Goal: Information Seeking & Learning: Learn about a topic

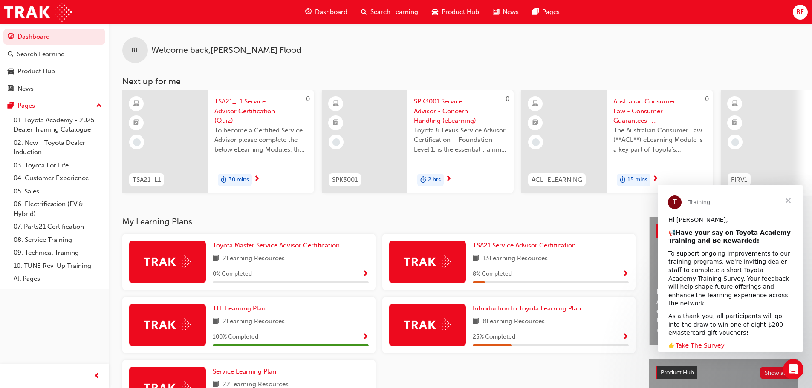
click at [785, 200] on span "Close" at bounding box center [788, 200] width 31 height 31
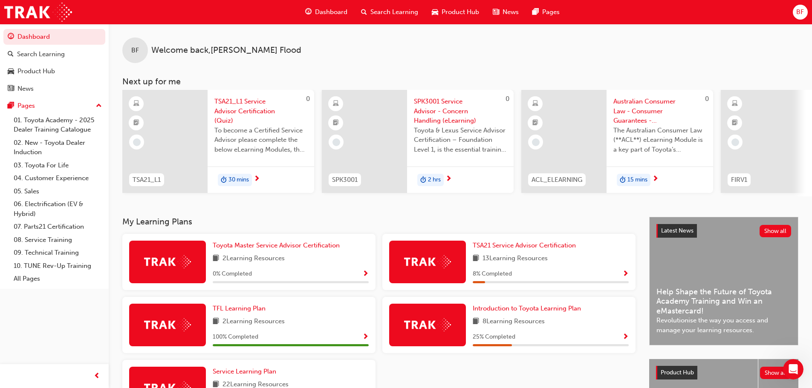
click at [244, 108] on span "TSA21_L1 Service Advisor Certification (Quiz)" at bounding box center [260, 111] width 93 height 29
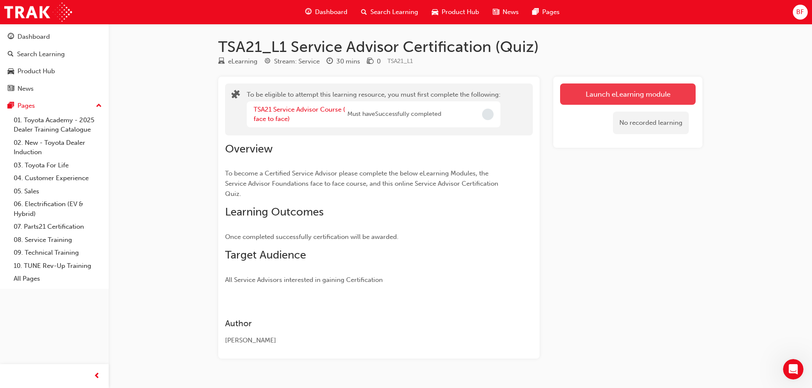
click at [654, 96] on button "Launch eLearning module" at bounding box center [628, 94] width 136 height 21
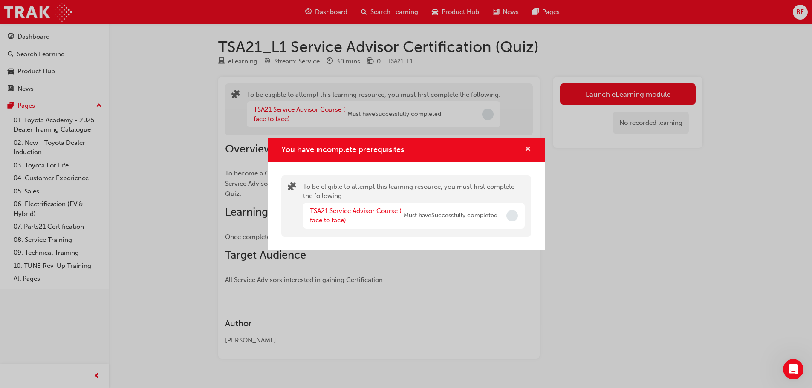
click at [525, 148] on span "cross-icon" at bounding box center [528, 150] width 6 height 8
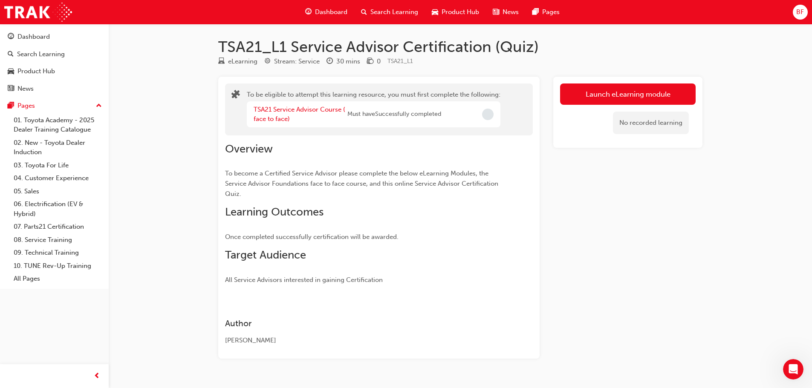
click at [321, 11] on span "Dashboard" at bounding box center [331, 12] width 32 height 10
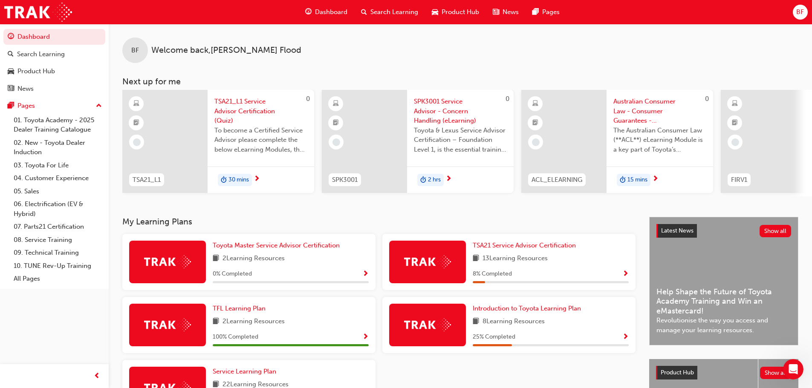
click at [247, 180] on span "30 mins" at bounding box center [239, 180] width 20 height 10
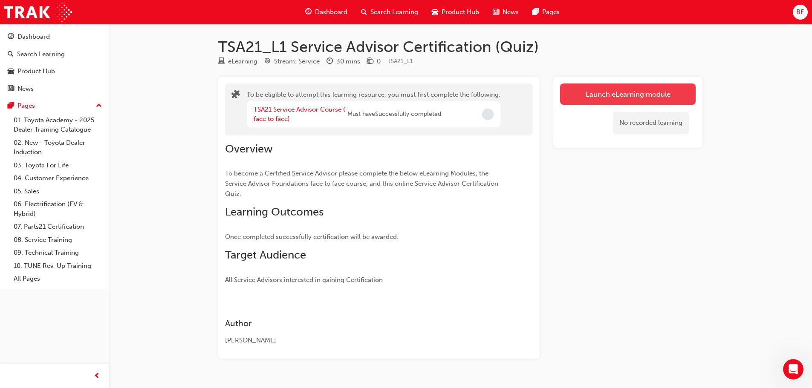
click at [637, 96] on button "Launch eLearning module" at bounding box center [628, 94] width 136 height 21
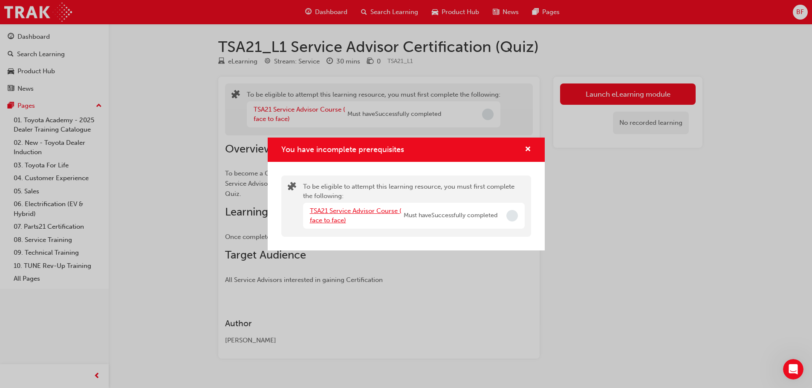
click at [362, 211] on link "TSA21 Service Advisor Course ( face to face)" at bounding box center [356, 215] width 92 height 17
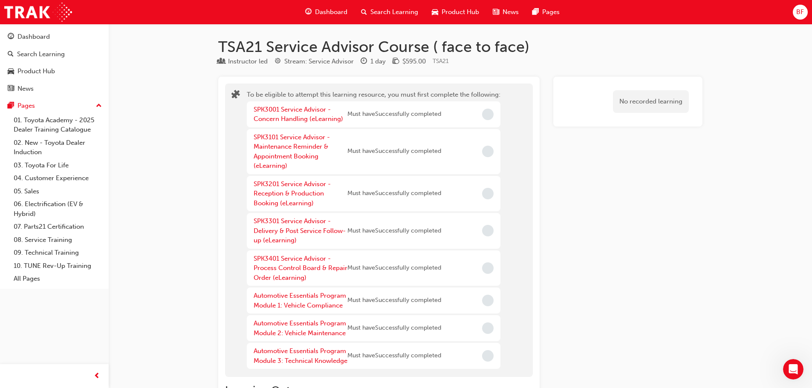
click at [491, 117] on span "Incomplete" at bounding box center [488, 115] width 12 height 12
click at [321, 12] on span "Dashboard" at bounding box center [331, 12] width 32 height 10
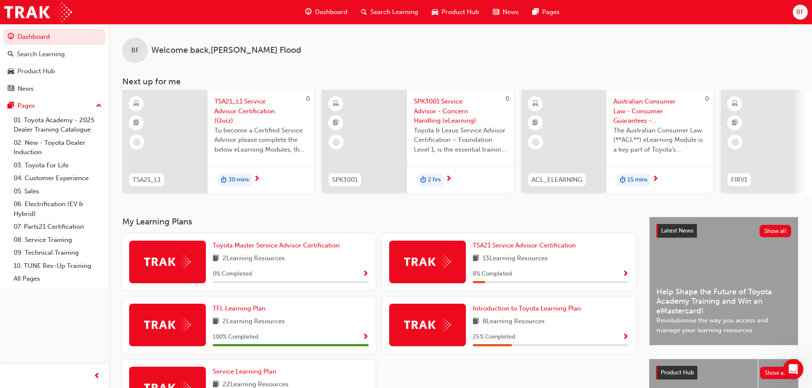
click at [460, 109] on span "SPK3001 Service Advisor - Concern Handling (eLearning)" at bounding box center [460, 111] width 93 height 29
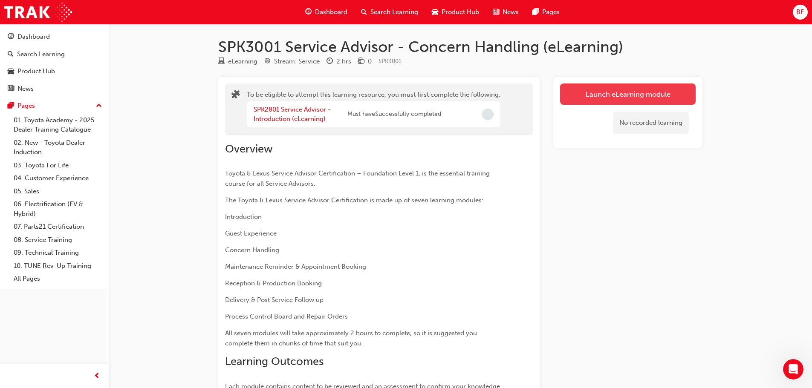
click at [641, 100] on button "Launch eLearning module" at bounding box center [628, 94] width 136 height 21
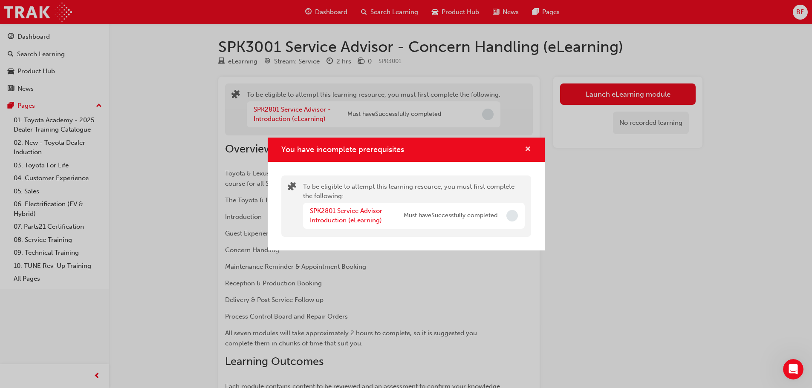
click at [527, 149] on span "cross-icon" at bounding box center [528, 150] width 6 height 8
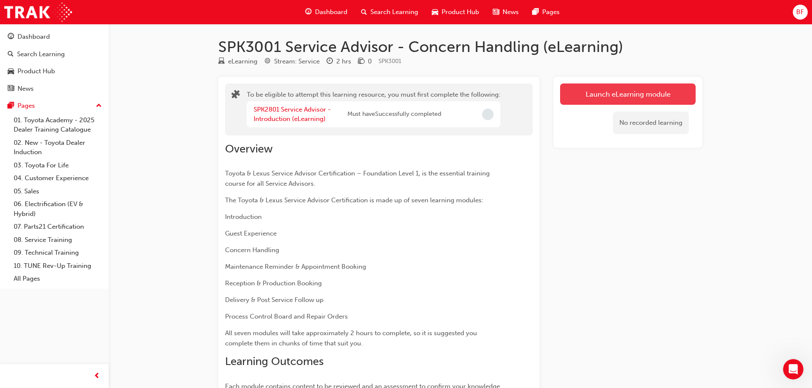
click at [634, 94] on button "Launch eLearning module" at bounding box center [628, 94] width 136 height 21
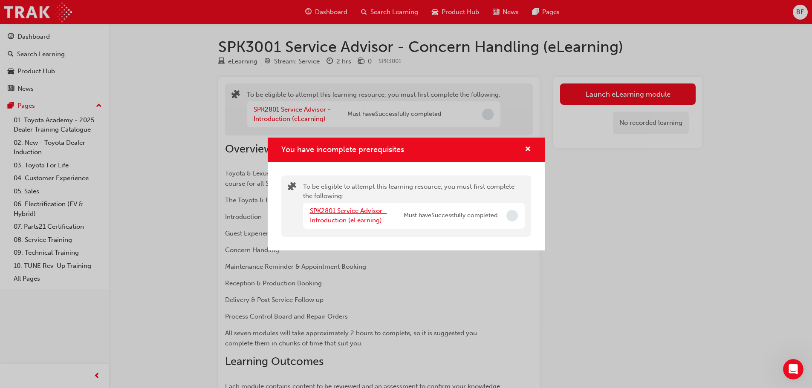
click at [357, 220] on link "SPK2801 Service Advisor - Introduction (eLearning)" at bounding box center [348, 215] width 77 height 17
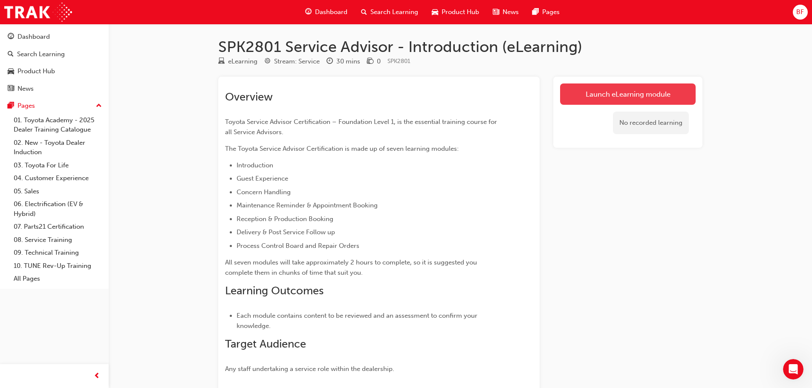
click at [602, 99] on link "Launch eLearning module" at bounding box center [628, 94] width 136 height 21
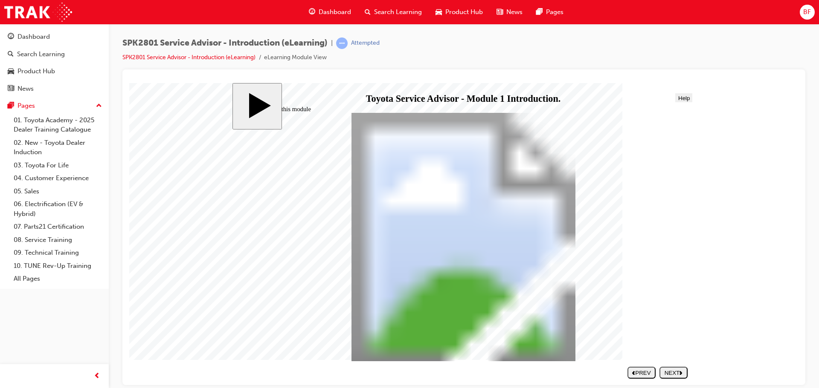
click at [675, 374] on div "NEXT" at bounding box center [673, 373] width 21 height 6
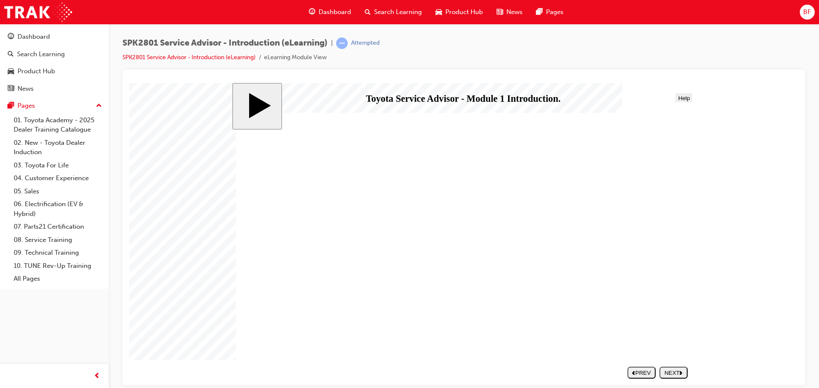
click at [669, 372] on div "NEXT" at bounding box center [673, 373] width 21 height 6
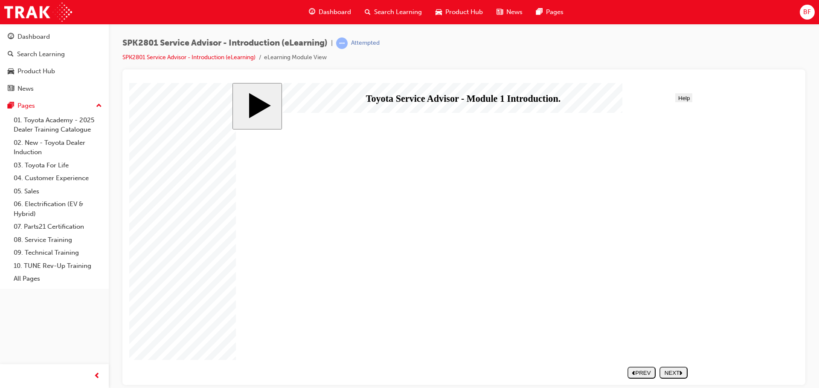
click at [673, 373] on div "NEXT" at bounding box center [673, 373] width 21 height 6
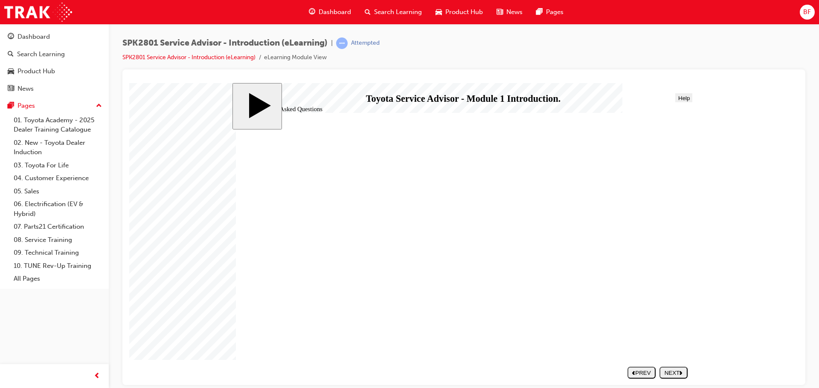
click at [684, 371] on div "NEXT" at bounding box center [673, 373] width 21 height 6
click at [674, 375] on div "NEXT" at bounding box center [673, 373] width 21 height 6
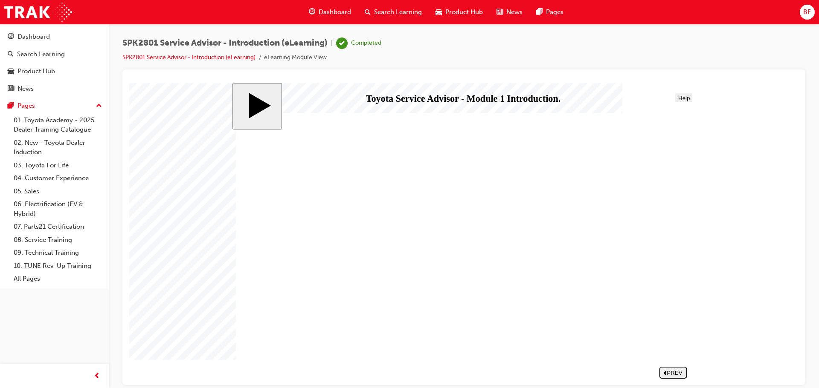
click at [334, 11] on span "Dashboard" at bounding box center [334, 12] width 32 height 10
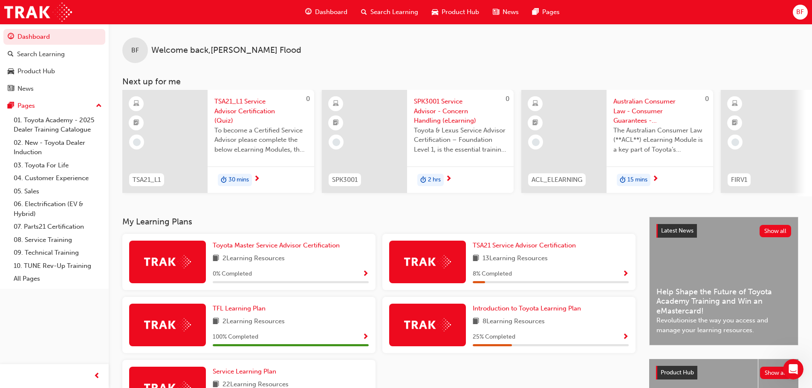
click at [434, 118] on span "SPK3001 Service Advisor - Concern Handling (eLearning)" at bounding box center [460, 111] width 93 height 29
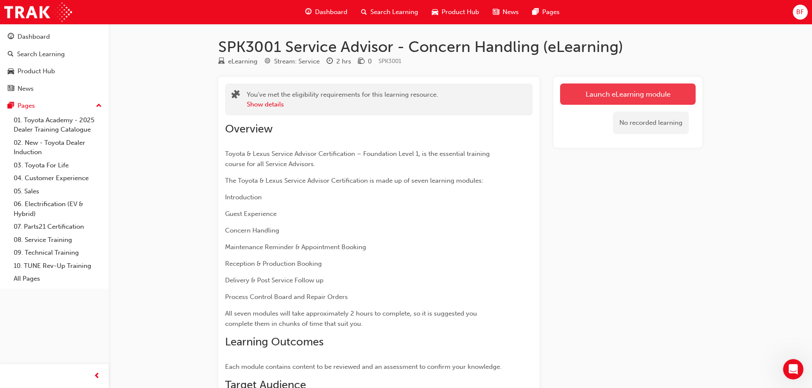
click at [616, 100] on link "Launch eLearning module" at bounding box center [628, 94] width 136 height 21
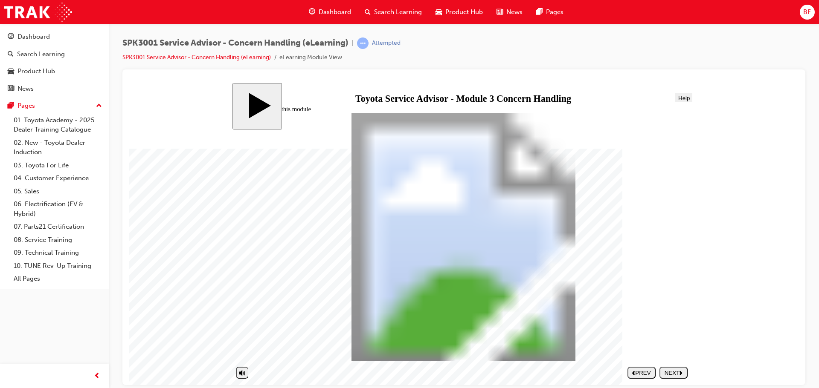
click at [675, 375] on div "NEXT" at bounding box center [673, 373] width 21 height 6
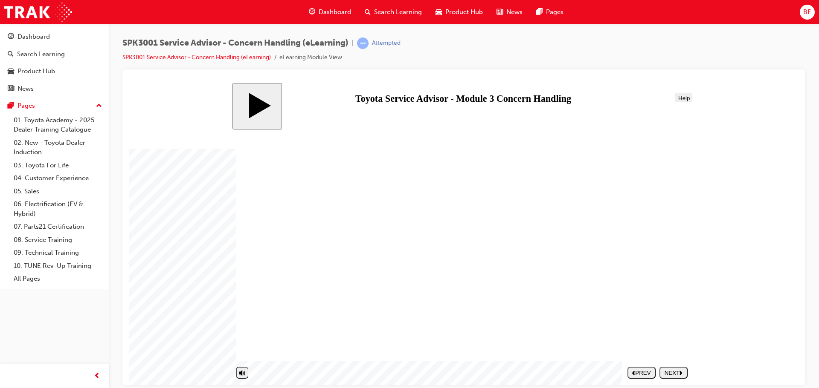
click at [666, 370] on div "NEXT" at bounding box center [673, 373] width 21 height 6
click at [673, 368] on button "NEXT" at bounding box center [673, 373] width 28 height 12
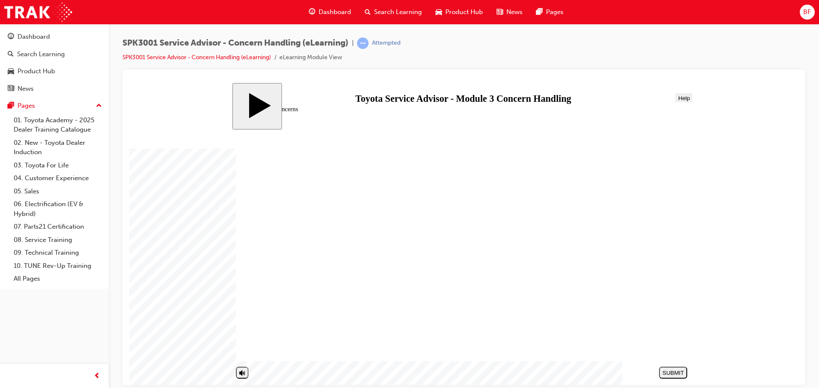
drag, startPoint x: 596, startPoint y: 250, endPoint x: 558, endPoint y: 209, distance: 56.1
drag, startPoint x: 471, startPoint y: 187, endPoint x: 600, endPoint y: 251, distance: 144.3
drag, startPoint x: 497, startPoint y: 249, endPoint x: 624, endPoint y: 317, distance: 143.4
drag, startPoint x: 502, startPoint y: 307, endPoint x: 631, endPoint y: 181, distance: 180.3
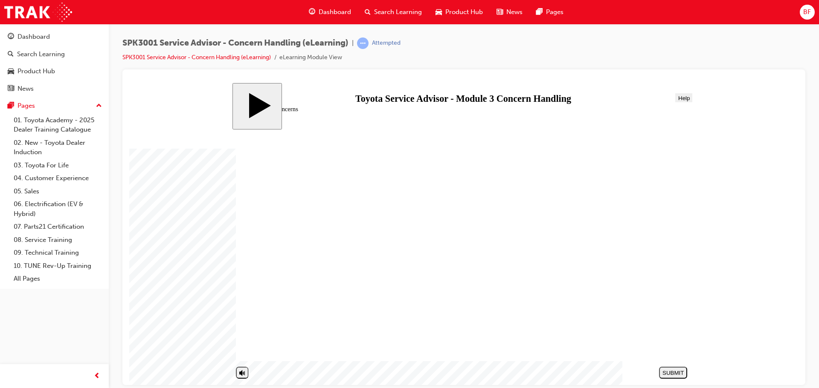
click at [675, 373] on div "NEXT" at bounding box center [673, 373] width 21 height 6
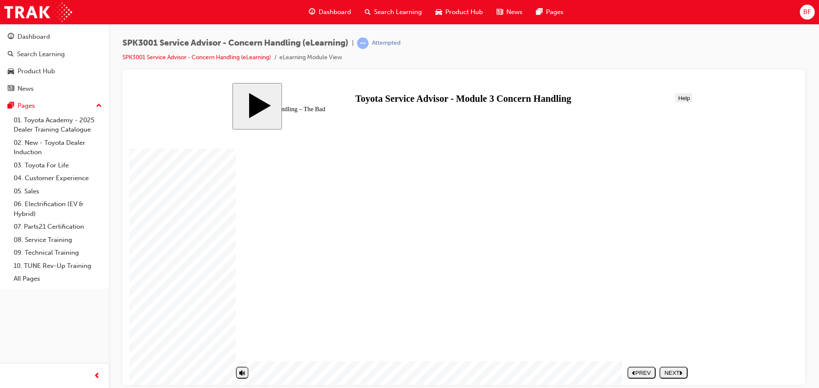
click at [778, 125] on body "slide: Concern Handling – The Bad Concern Handling – The Bad Round Same Side Co…" at bounding box center [463, 234] width 669 height 302
click at [676, 375] on div "NEXT" at bounding box center [673, 373] width 21 height 6
